Goal: Transaction & Acquisition: Download file/media

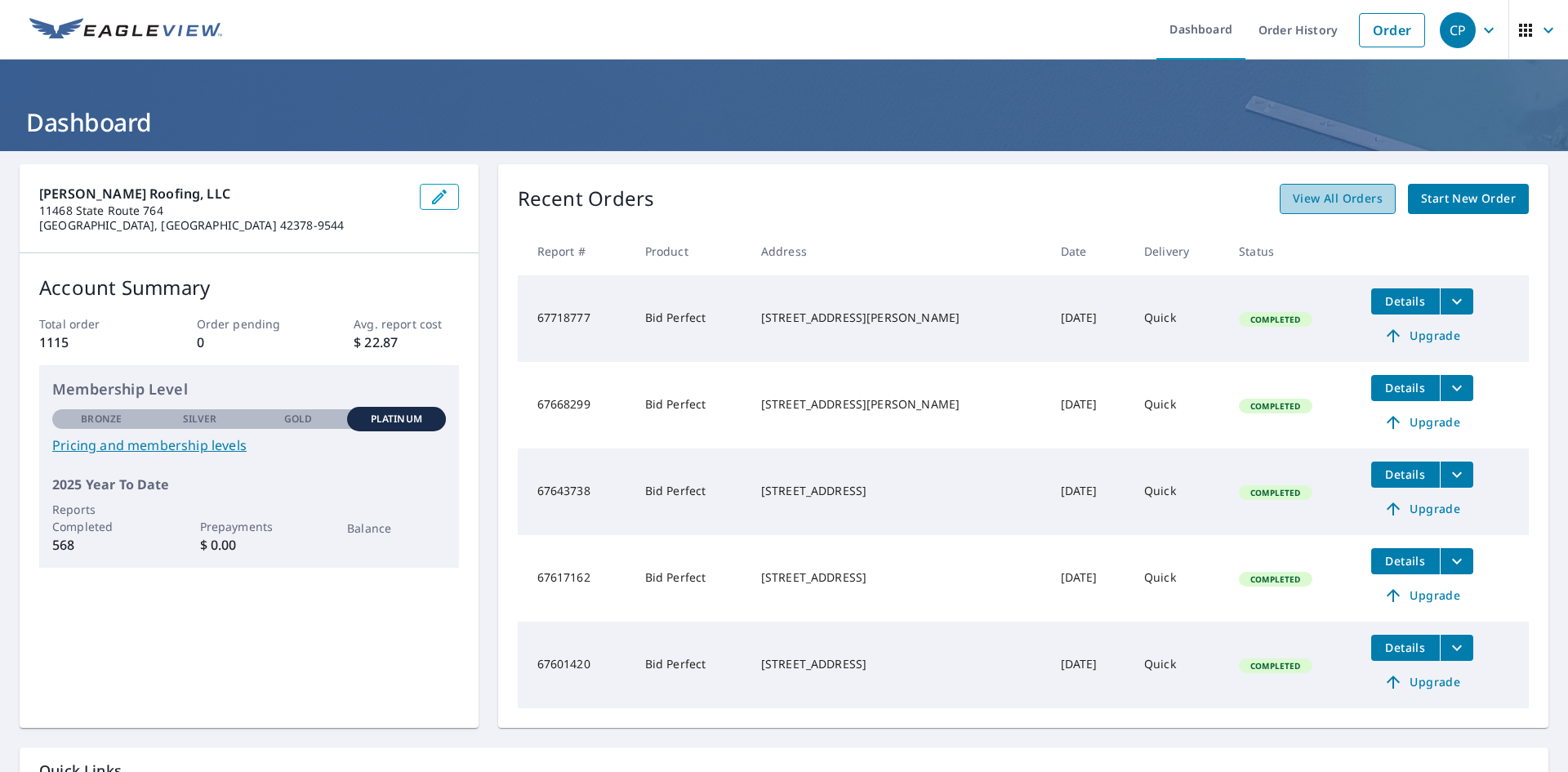
click at [1329, 199] on span "View All Orders" at bounding box center [1338, 199] width 90 height 20
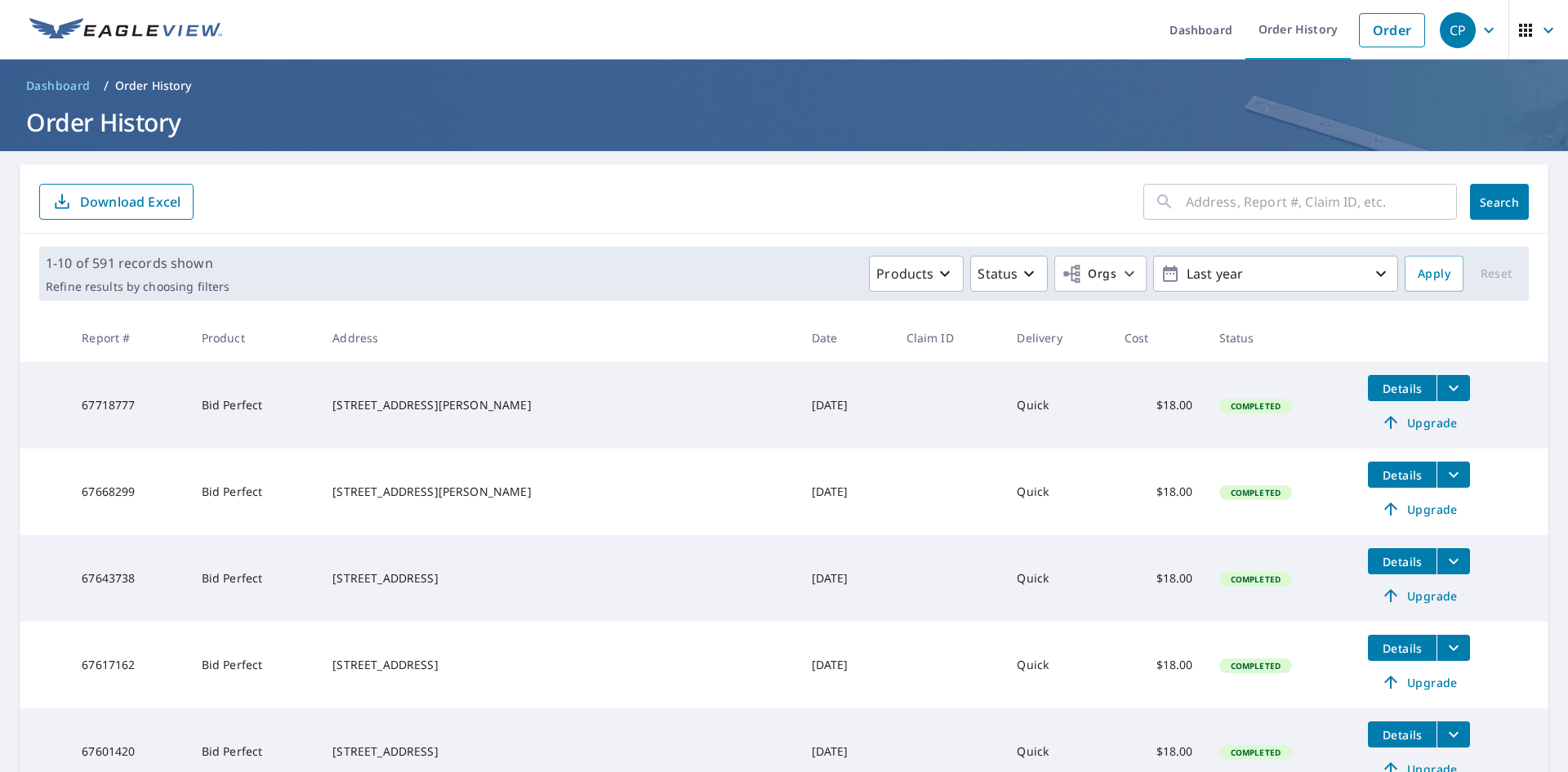
click at [1314, 206] on input "text" at bounding box center [1322, 202] width 271 height 46
type input "7070"
click at [1497, 198] on span "Search" at bounding box center [1499, 202] width 33 height 16
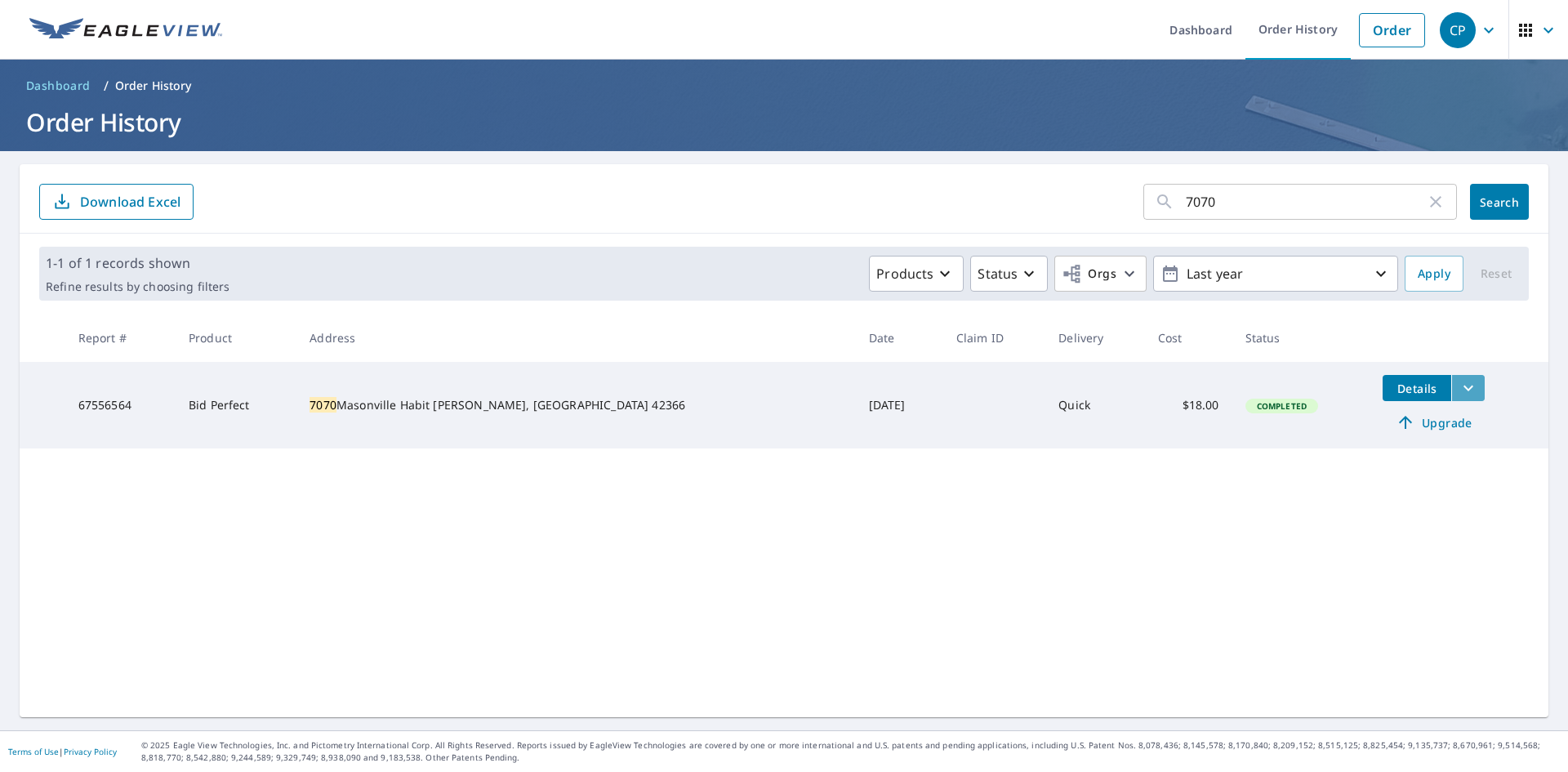
click at [1459, 384] on icon "filesDropdownBtn-67556564" at bounding box center [1469, 388] width 20 height 19
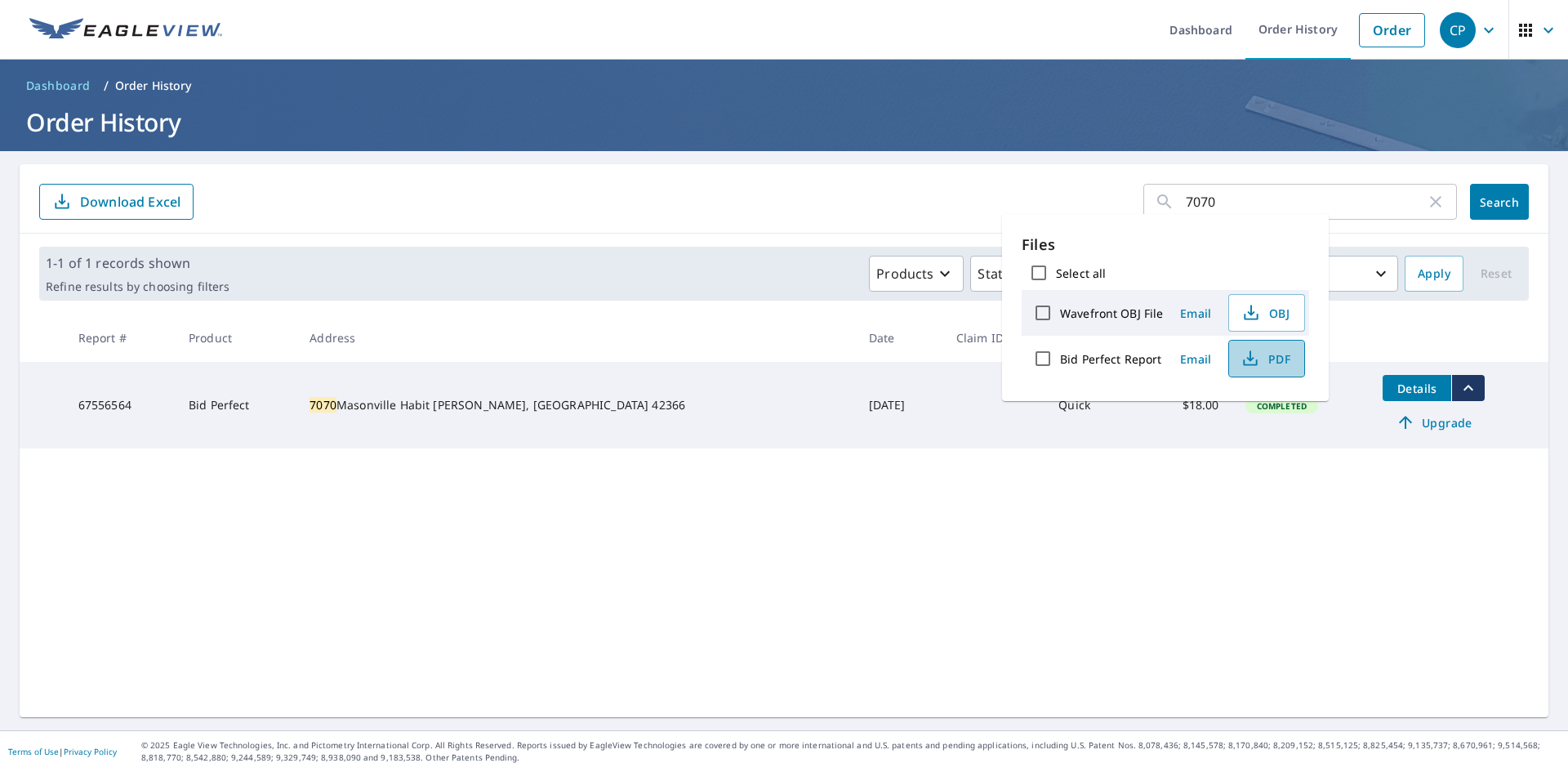
click at [1273, 364] on span "PDF" at bounding box center [1265, 358] width 52 height 19
click at [1235, 202] on input "7070" at bounding box center [1306, 202] width 240 height 46
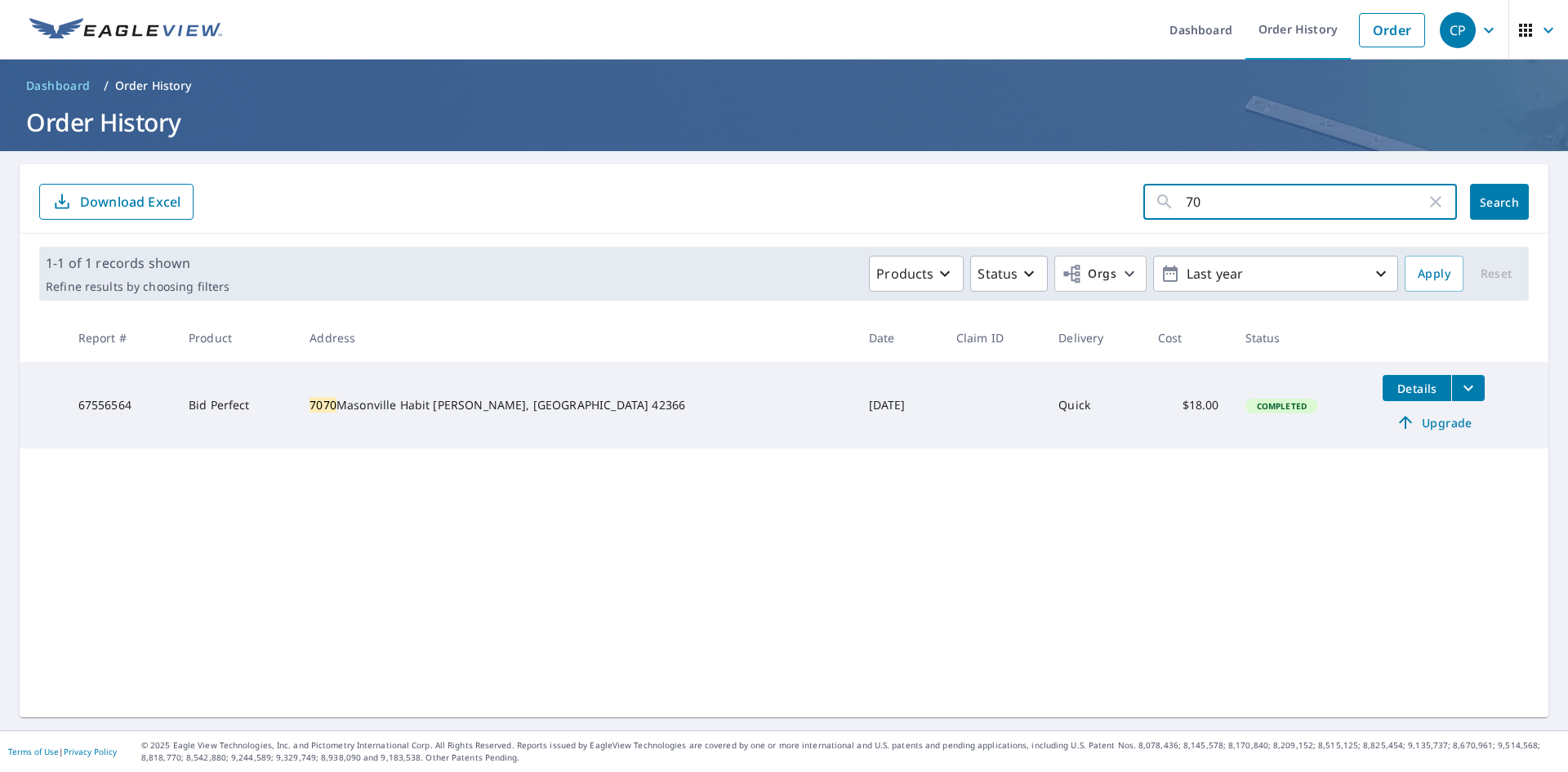
type input "7"
type input "601"
click at [1483, 202] on span "Search" at bounding box center [1499, 202] width 33 height 16
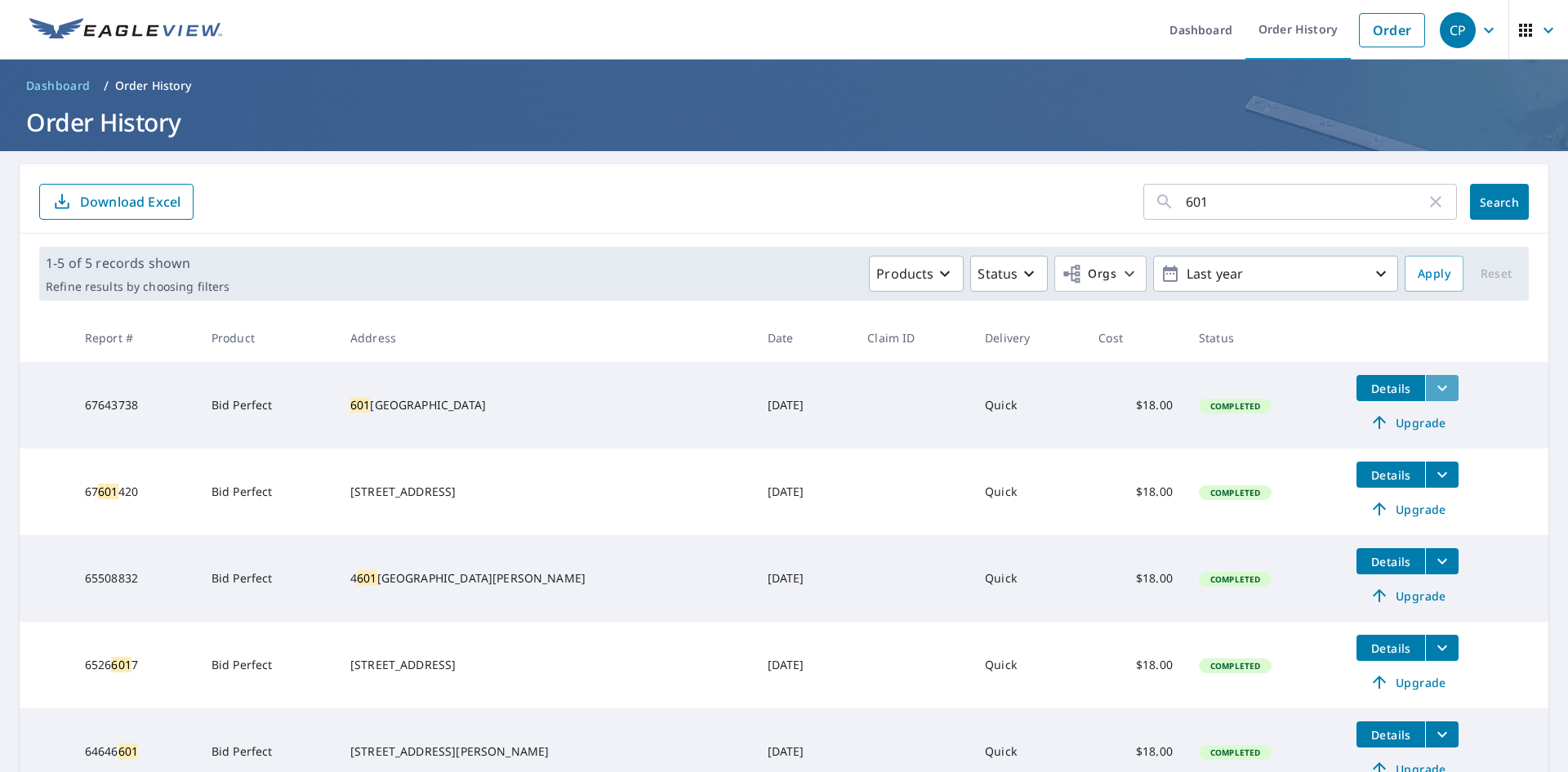
click at [1432, 386] on icon "filesDropdownBtn-67643738" at bounding box center [1442, 388] width 20 height 19
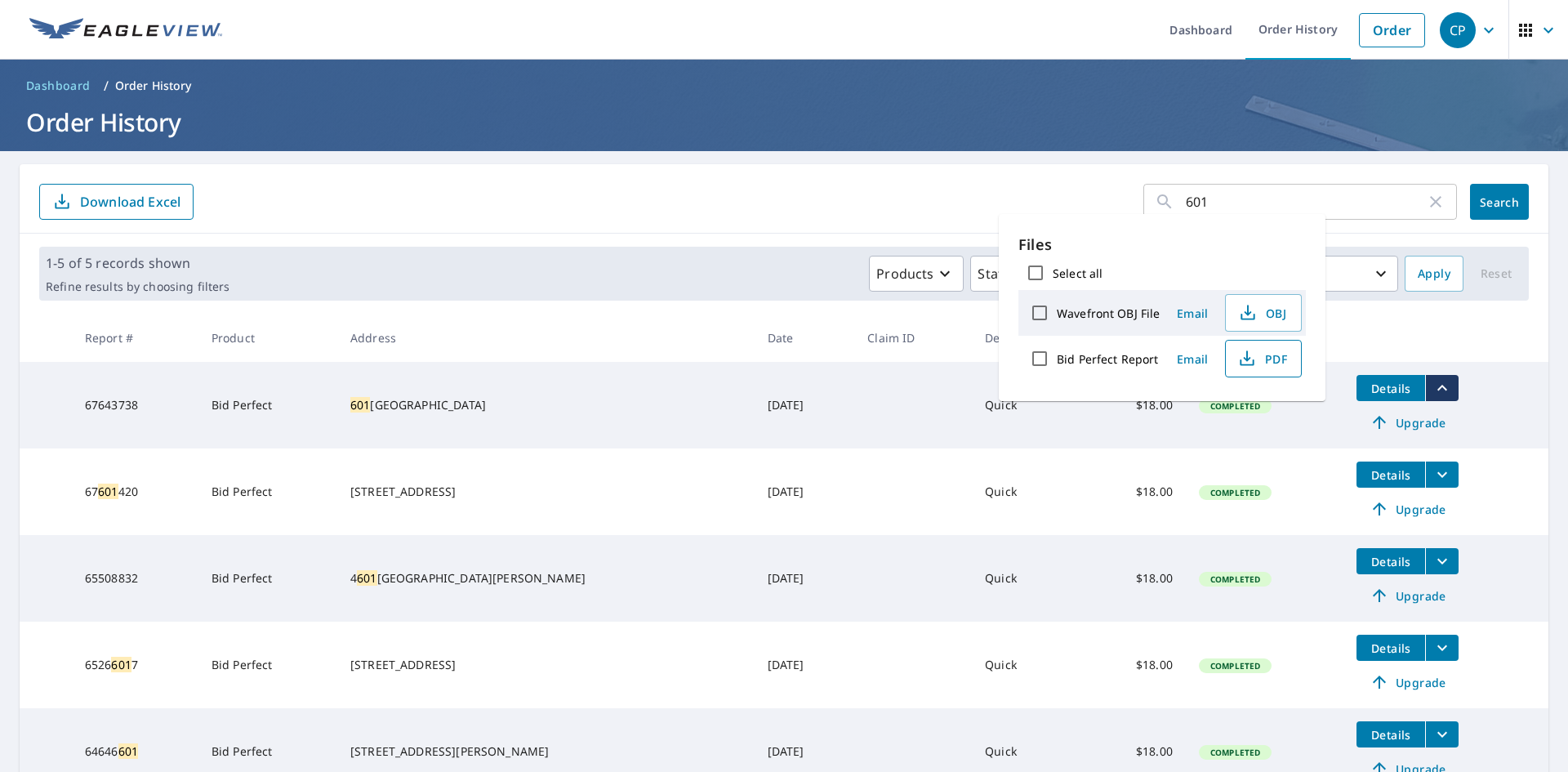
click at [1293, 359] on button "PDF" at bounding box center [1263, 358] width 77 height 37
click at [1209, 201] on input "601" at bounding box center [1306, 202] width 240 height 46
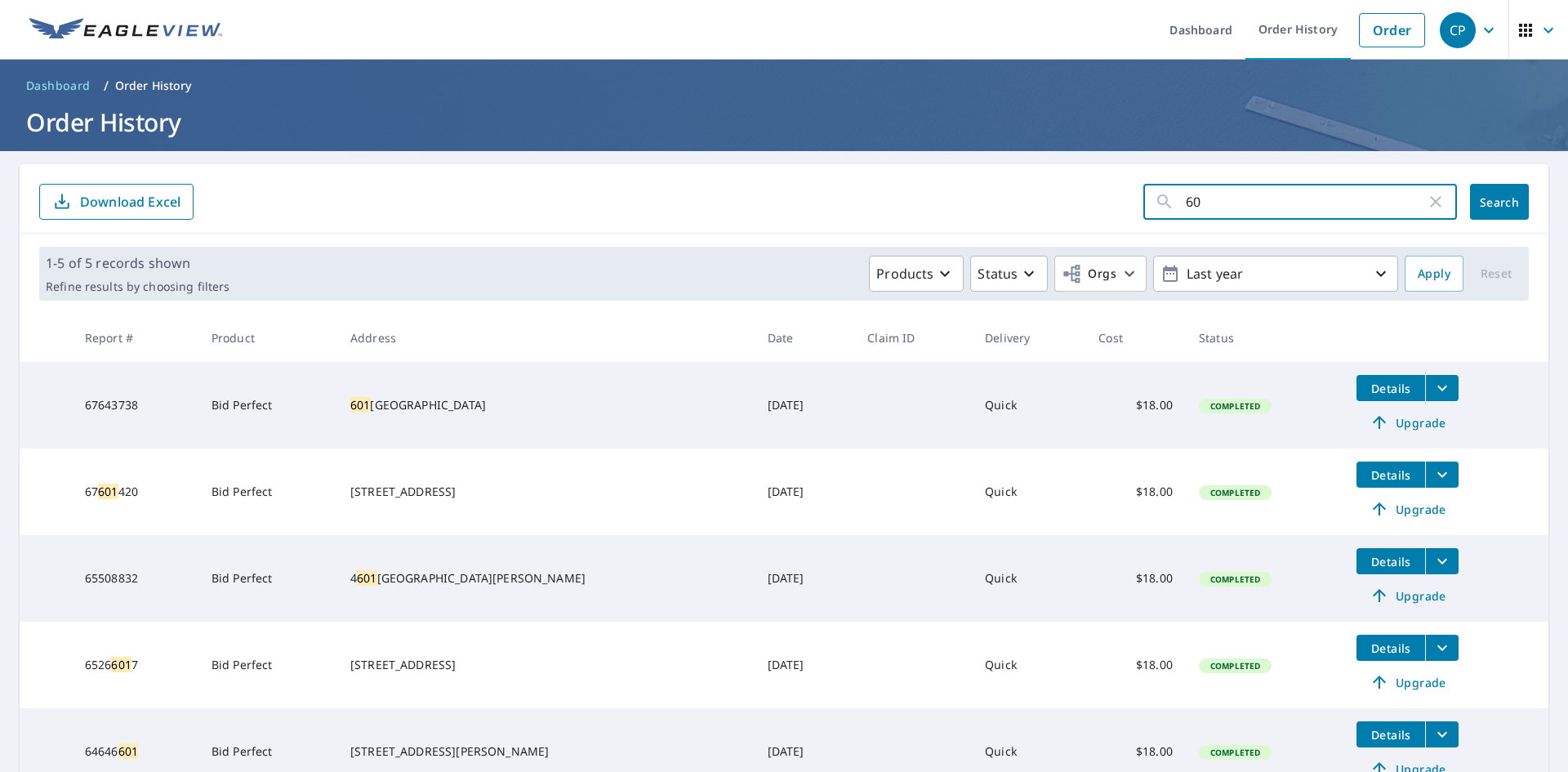
type input "6"
type input "1643"
click at [1493, 210] on button "Search" at bounding box center [1500, 201] width 59 height 36
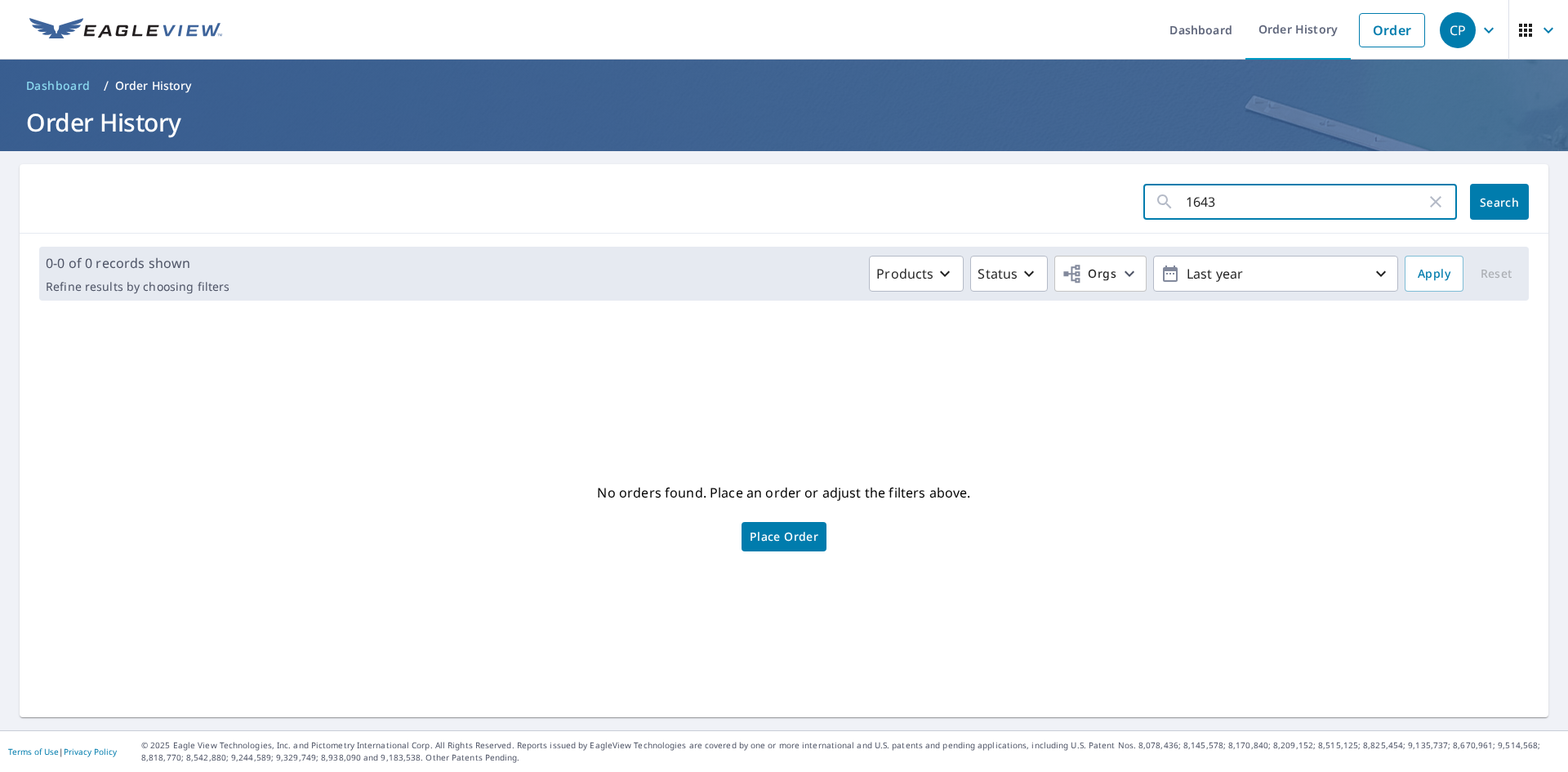
click at [1291, 203] on input "1643" at bounding box center [1306, 202] width 240 height 46
